Goal: Find contact information: Find contact information

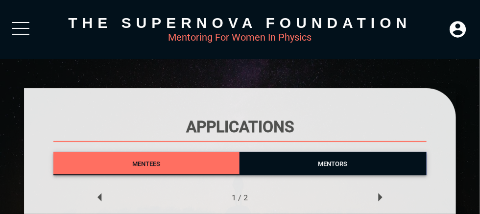
click at [180, 167] on span "Mentees" at bounding box center [146, 163] width 186 height 13
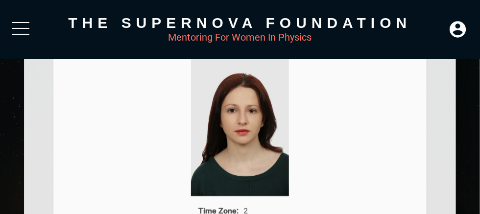
scroll to position [98, 0]
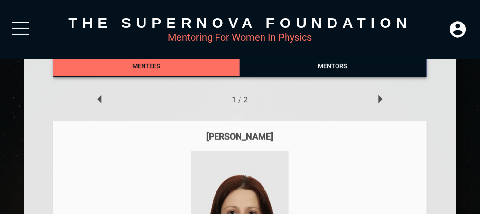
drag, startPoint x: 289, startPoint y: 135, endPoint x: 184, endPoint y: 130, distance: 104.5
copy div "[PERSON_NAME]"
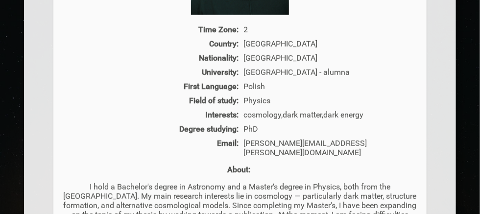
scroll to position [392, 0]
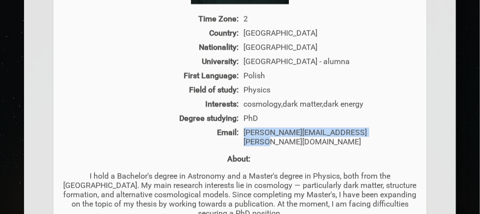
drag, startPoint x: 376, startPoint y: 133, endPoint x: 244, endPoint y: 135, distance: 132.8
click at [244, 135] on div "[PERSON_NAME][EMAIL_ADDRESS][PERSON_NAME][DOMAIN_NAME]" at bounding box center [330, 137] width 176 height 19
copy div "[PERSON_NAME][EMAIL_ADDRESS][PERSON_NAME][DOMAIN_NAME]"
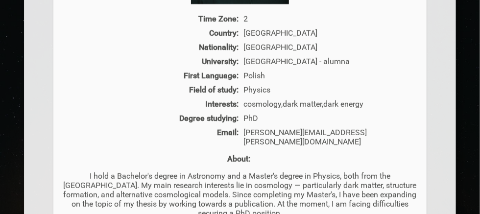
click at [132, 154] on p "About:" at bounding box center [240, 158] width 354 height 9
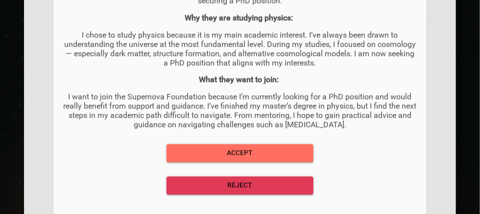
scroll to position [637, 0]
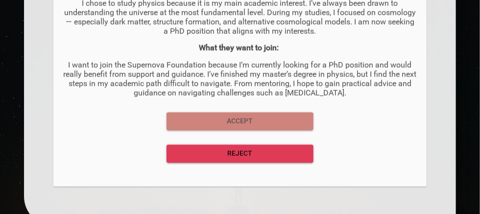
click at [242, 116] on span "Accept" at bounding box center [239, 121] width 131 height 12
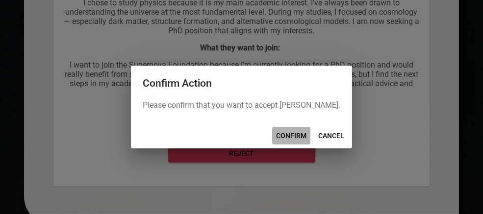
click at [292, 136] on span "CONFIRM" at bounding box center [291, 136] width 30 height 12
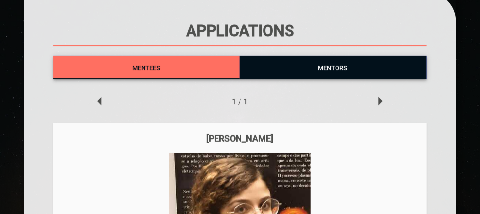
scroll to position [147, 0]
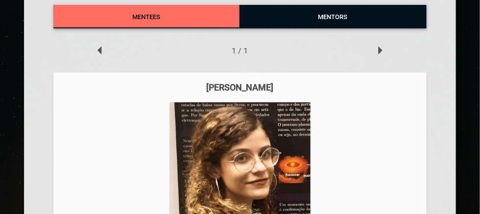
drag, startPoint x: 284, startPoint y: 86, endPoint x: 171, endPoint y: 91, distance: 113.8
click at [171, 91] on div "[PERSON_NAME]" at bounding box center [240, 87] width 354 height 10
copy div "[PERSON_NAME]"
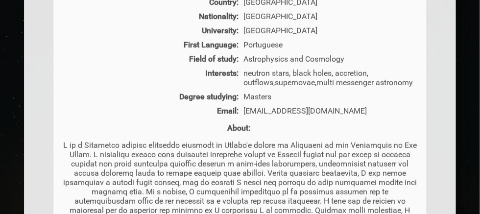
scroll to position [441, 0]
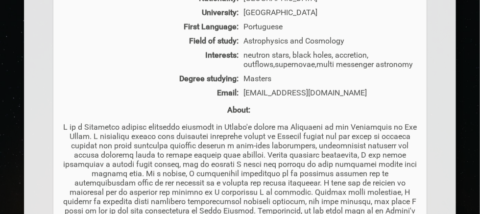
drag, startPoint x: 368, startPoint y: 97, endPoint x: 239, endPoint y: 98, distance: 129.4
click at [239, 98] on div "Email: [PERSON_NAME][EMAIL_ADDRESS][DOMAIN_NAME]" at bounding box center [240, 92] width 354 height 9
copy div "[EMAIL_ADDRESS][DOMAIN_NAME]"
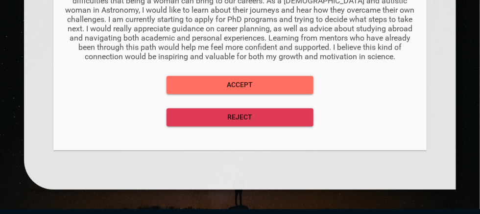
scroll to position [833, 0]
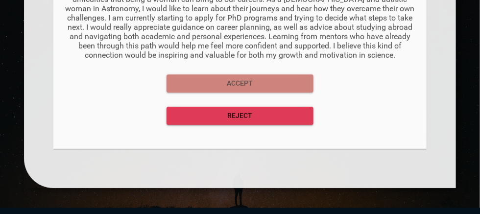
click at [240, 90] on span "Accept" at bounding box center [239, 83] width 131 height 12
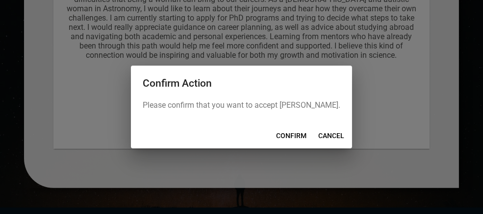
click at [288, 135] on span "CONFIRM" at bounding box center [291, 136] width 30 height 12
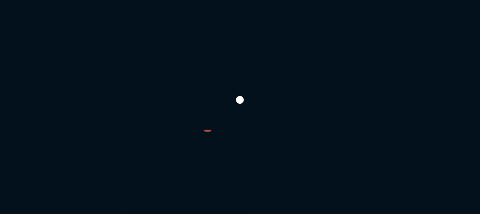
scroll to position [99, 0]
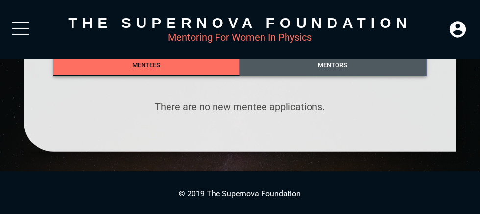
click at [329, 62] on span "Mentors" at bounding box center [333, 64] width 29 height 7
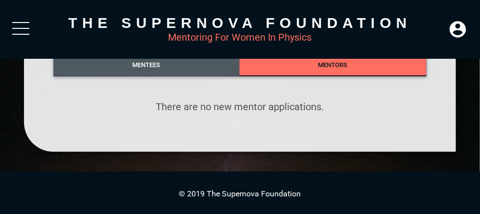
click at [134, 65] on span "Mentees" at bounding box center [146, 64] width 28 height 7
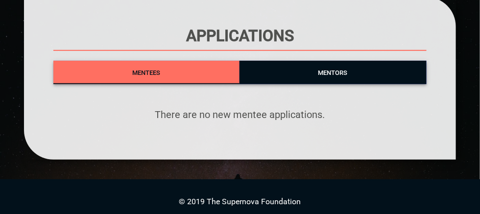
scroll to position [98, 0]
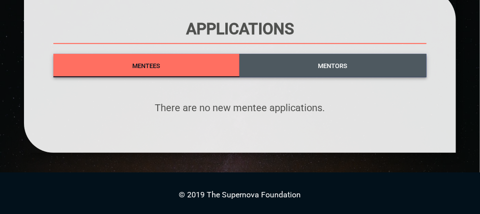
click at [320, 66] on span "Mentors" at bounding box center [333, 65] width 29 height 7
